Goal: Information Seeking & Learning: Find specific fact

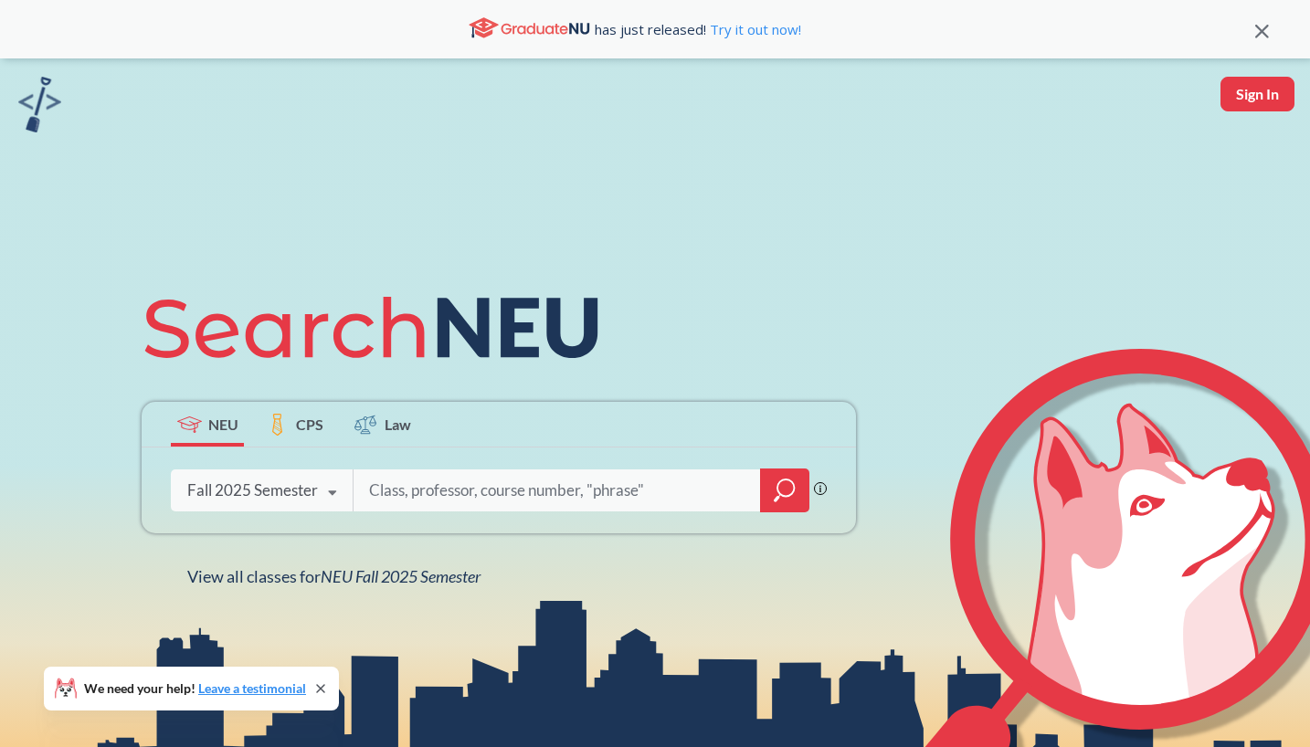
click at [475, 496] on input "search" at bounding box center [557, 490] width 380 height 38
type input "5200"
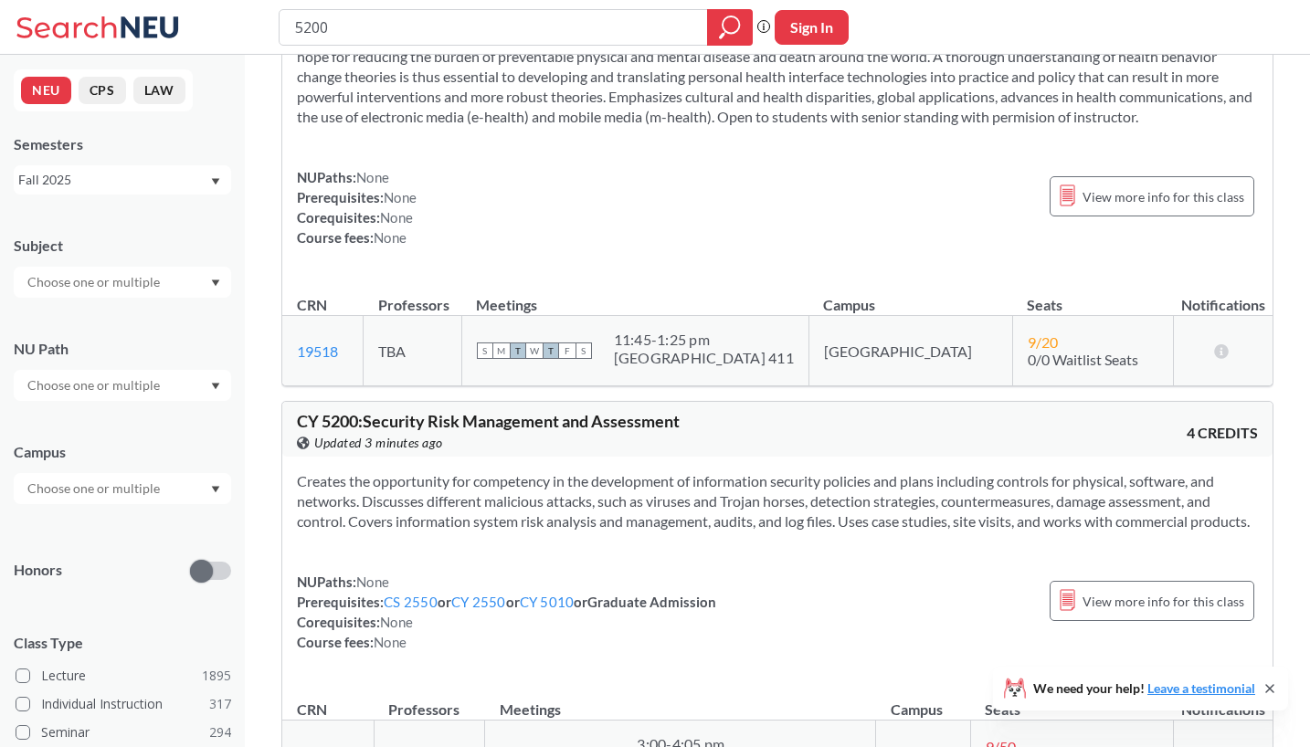
scroll to position [189, 0]
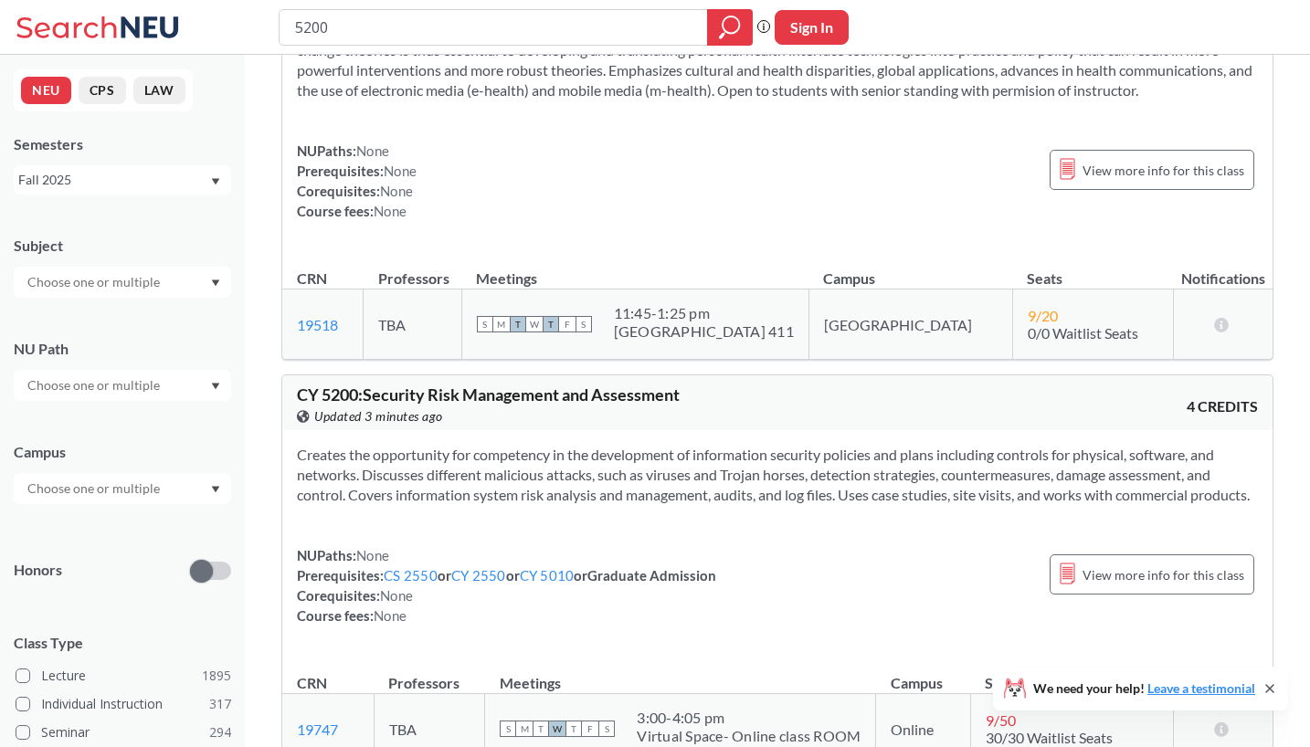
click at [139, 284] on input "text" at bounding box center [94, 282] width 153 height 22
click at [95, 329] on p "Computer Science" at bounding box center [127, 333] width 206 height 18
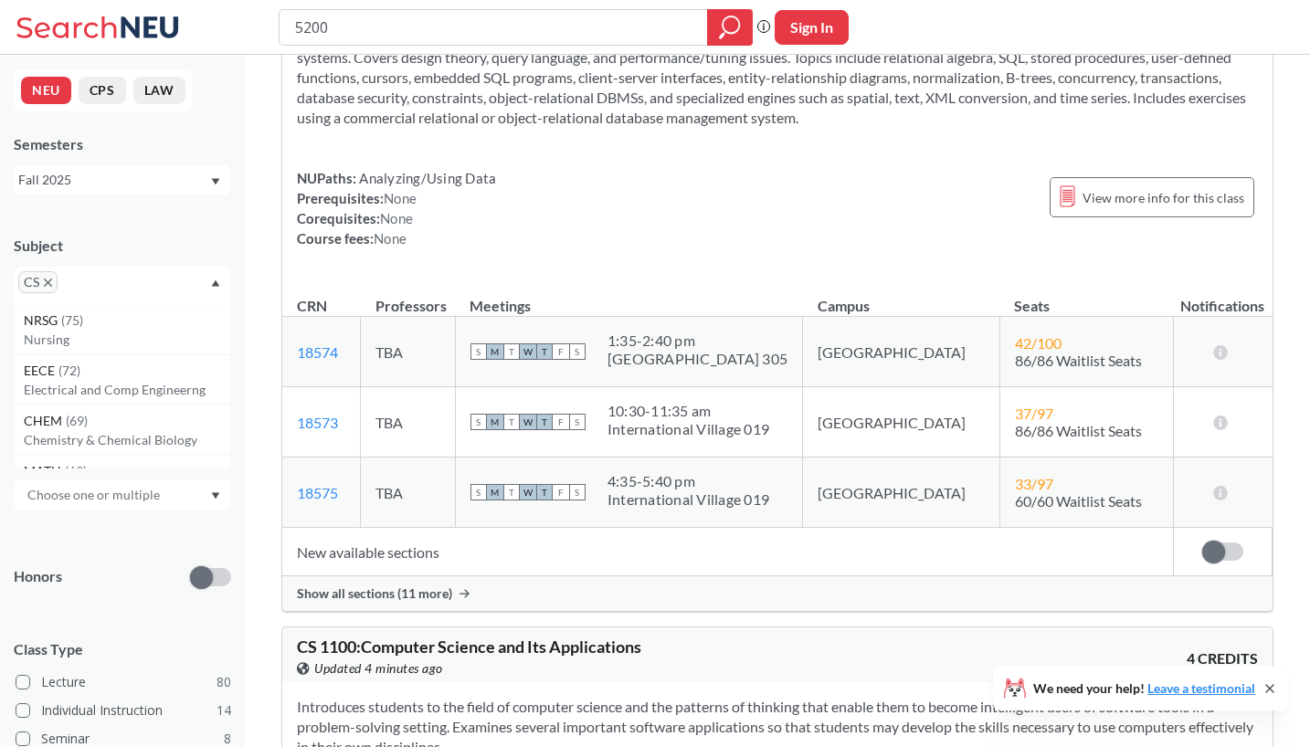
scroll to position [213, 0]
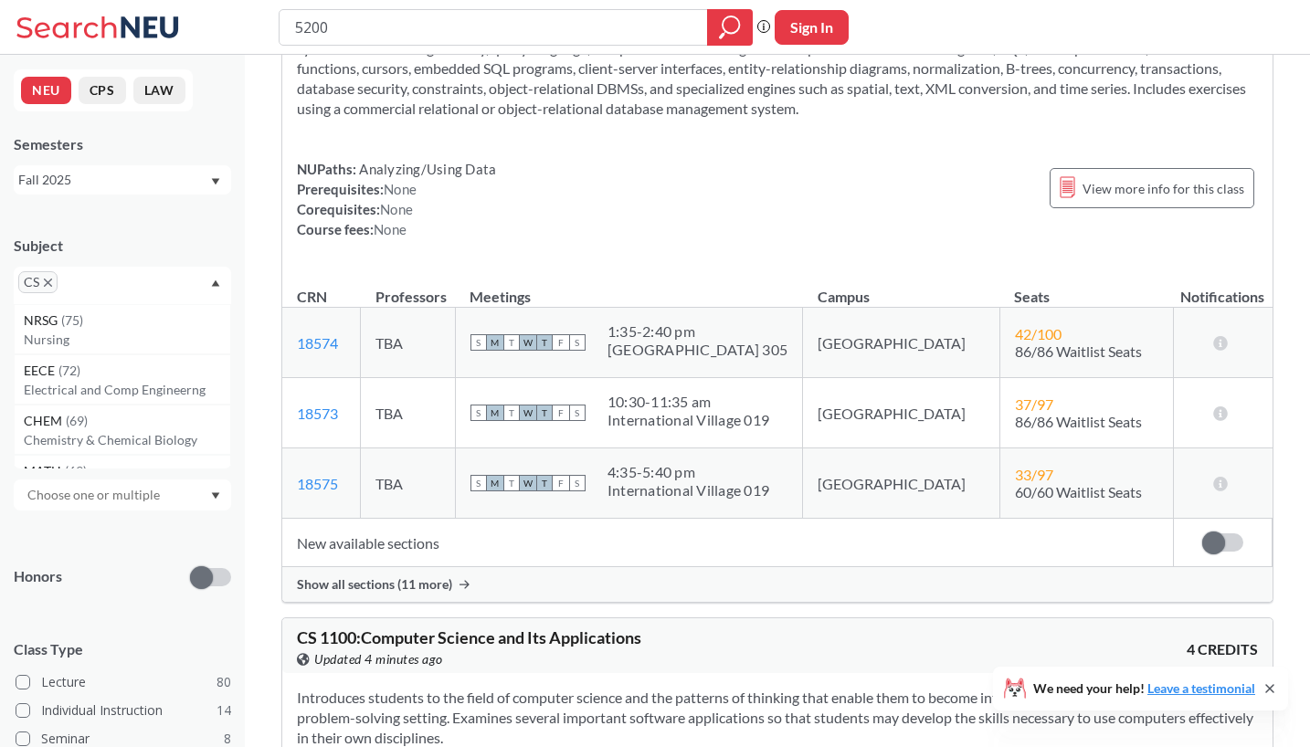
click at [398, 587] on span "Show all sections (11 more)" at bounding box center [374, 584] width 155 height 16
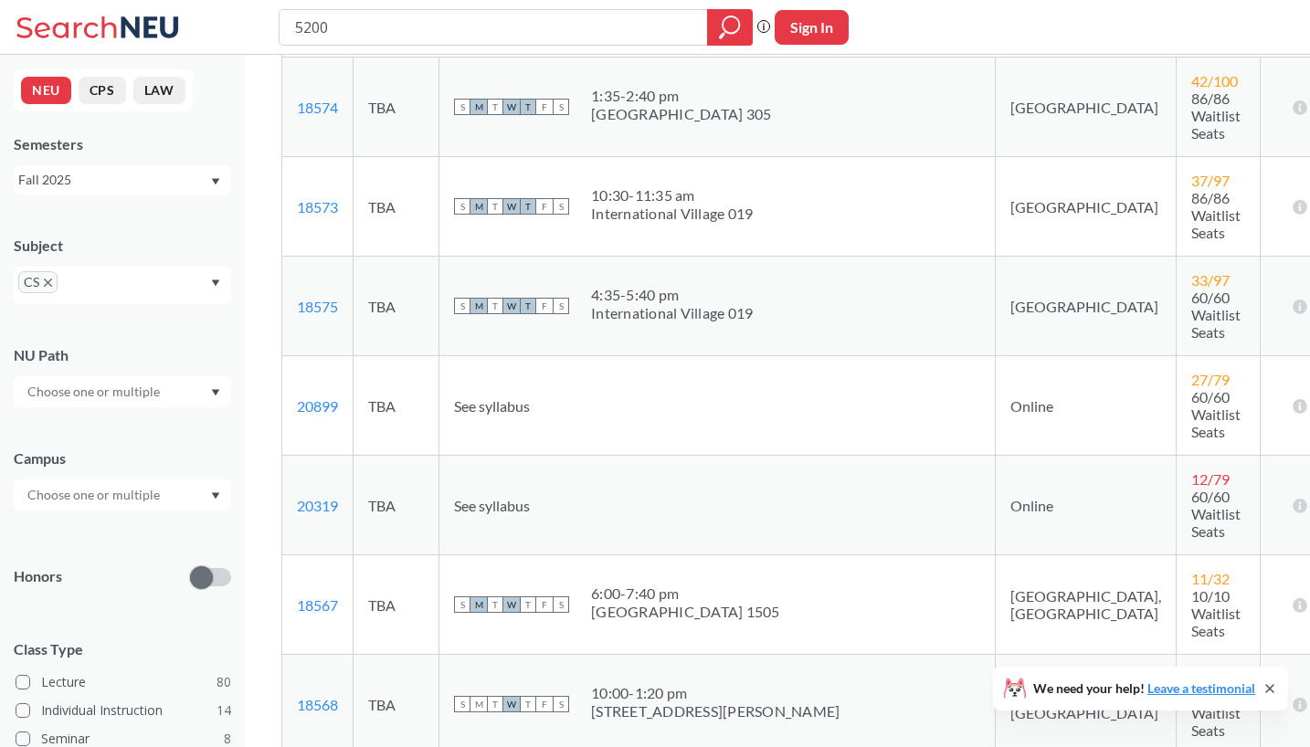
scroll to position [470, 0]
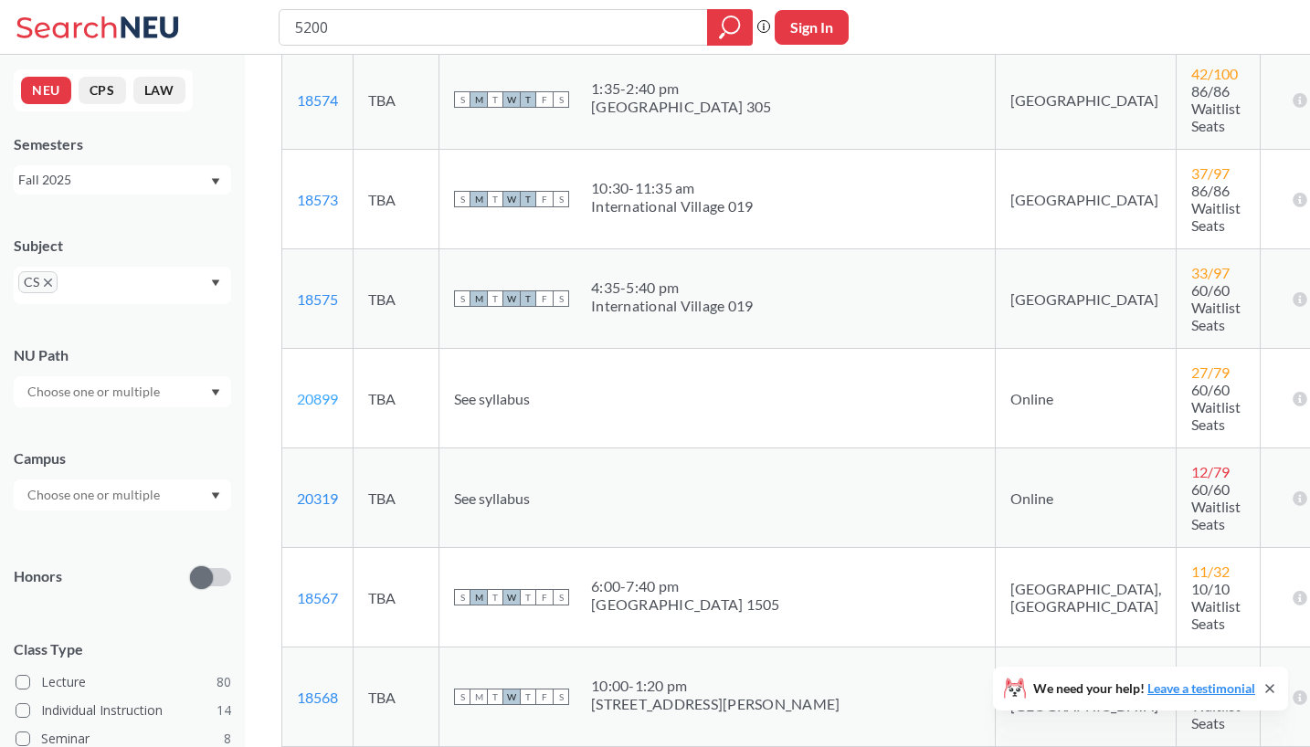
click at [323, 390] on link "20899" at bounding box center [317, 398] width 41 height 17
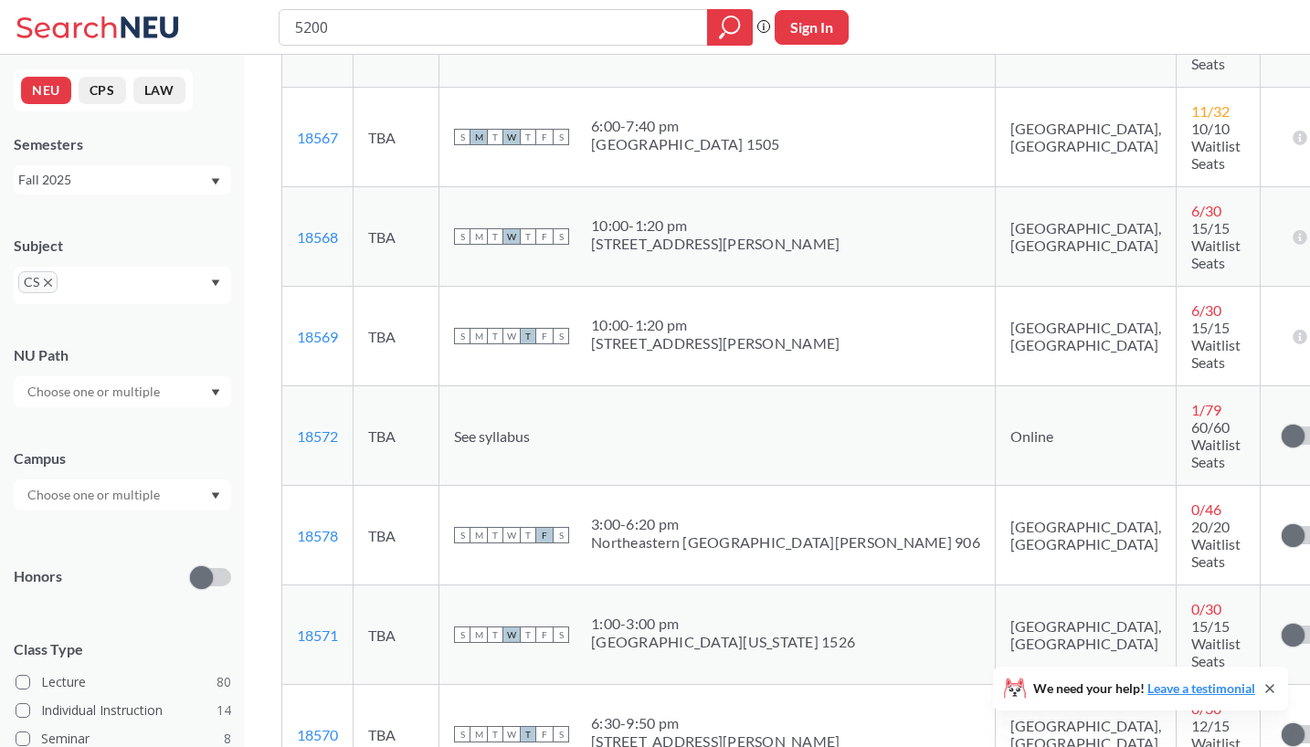
scroll to position [933, 0]
